Goal: Task Accomplishment & Management: Manage account settings

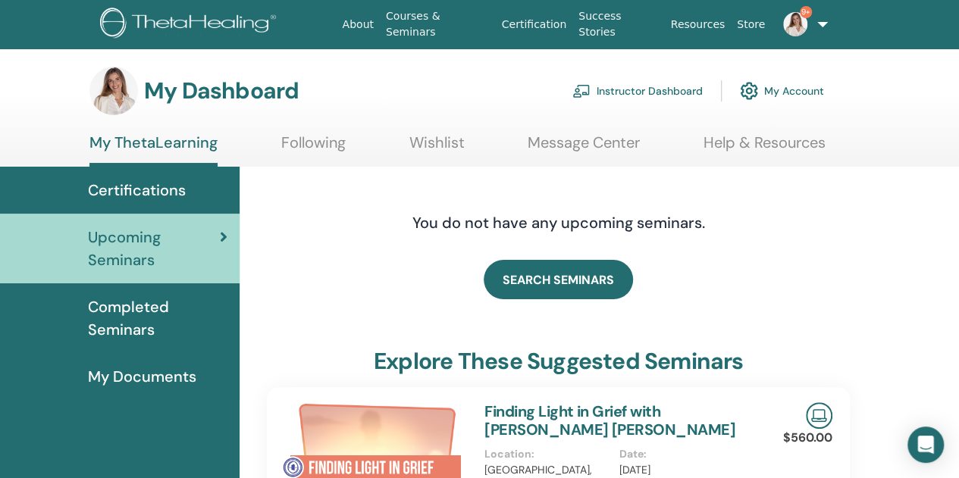
click at [626, 90] on link "Instructor Dashboard" at bounding box center [637, 90] width 130 height 33
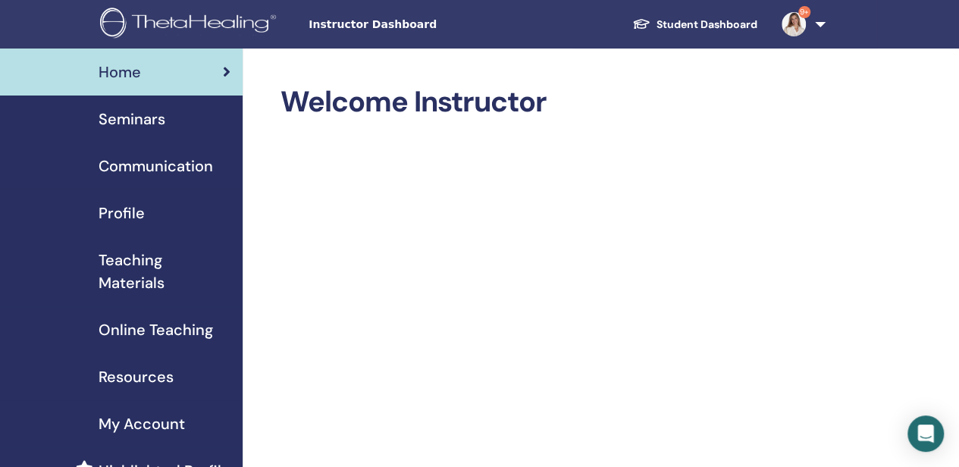
click at [124, 121] on span "Seminars" at bounding box center [132, 119] width 67 height 23
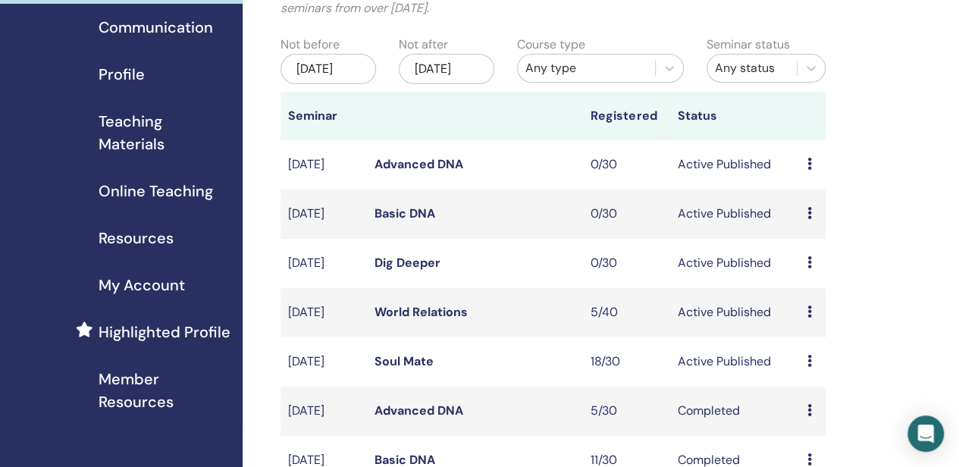
scroll to position [152, 0]
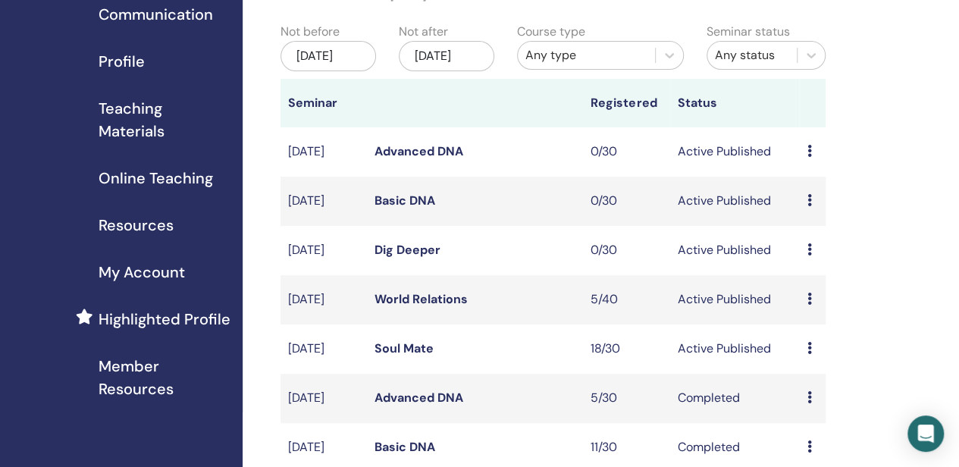
click at [431, 307] on link "World Relations" at bounding box center [420, 299] width 93 height 16
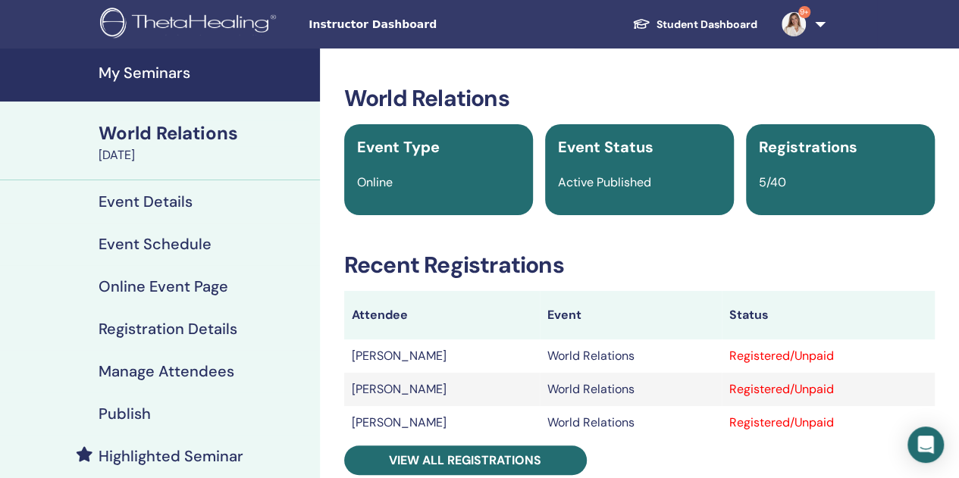
click at [189, 376] on h4 "Manage Attendees" at bounding box center [167, 371] width 136 height 18
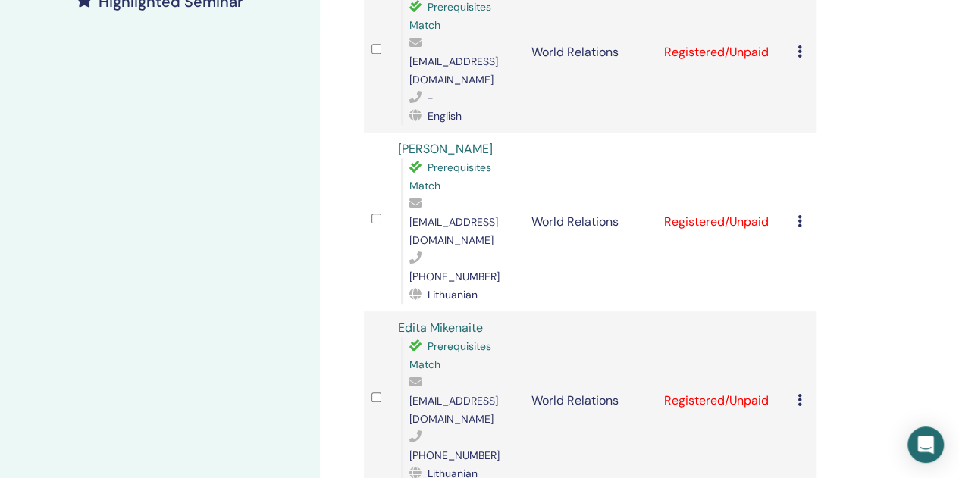
scroll to position [379, 0]
